Goal: Find specific page/section: Find specific page/section

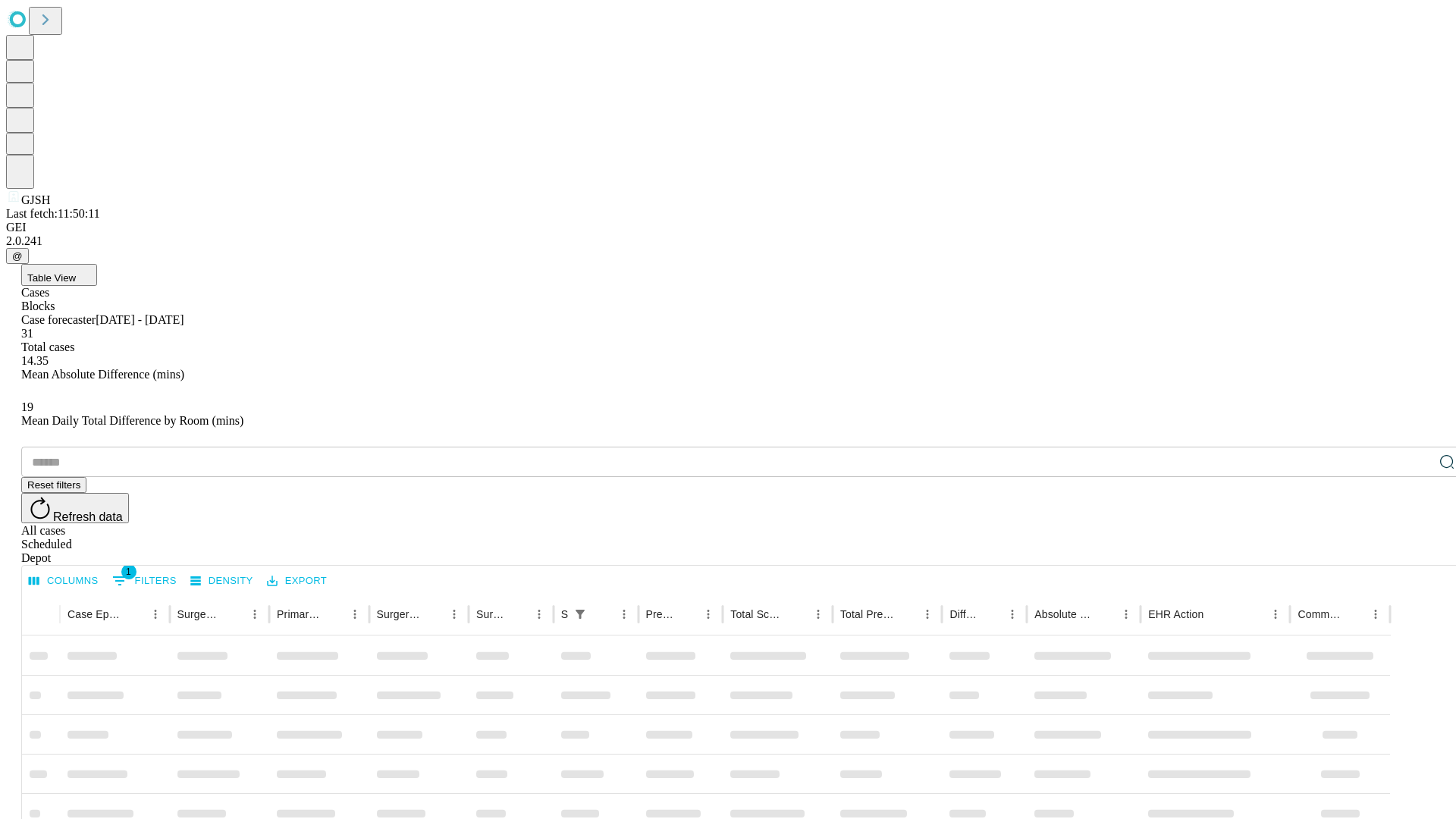
click at [1417, 552] on div "Depot" at bounding box center [743, 558] width 1444 height 14
